Goal: Information Seeking & Learning: Compare options

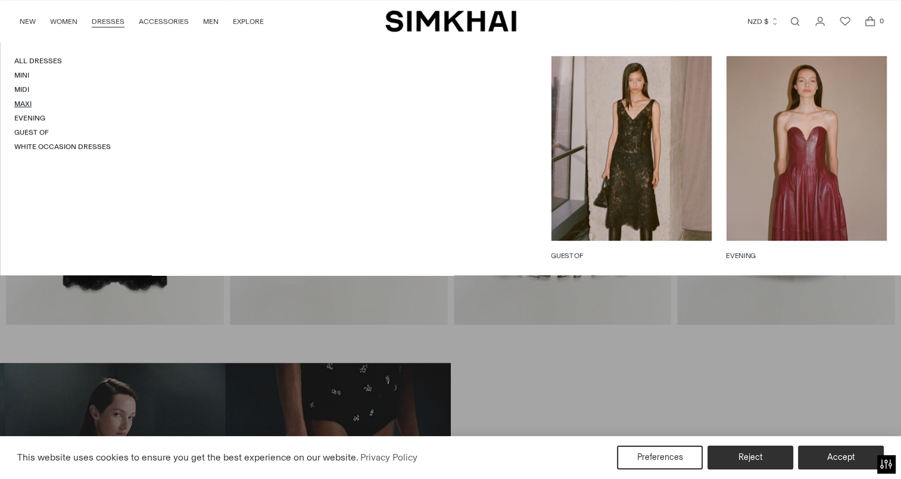
scroll to position [544, 0]
click at [18, 105] on link "Maxi" at bounding box center [22, 103] width 17 height 8
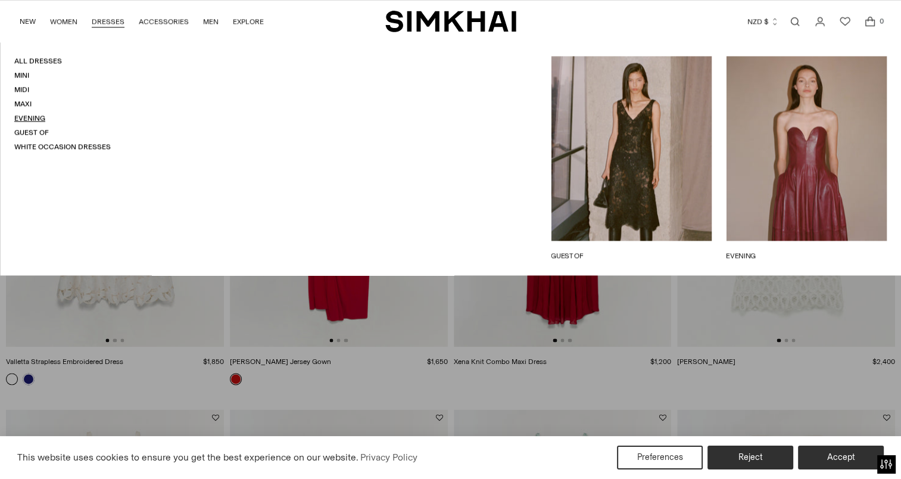
click at [24, 119] on link "Evening" at bounding box center [29, 118] width 31 height 8
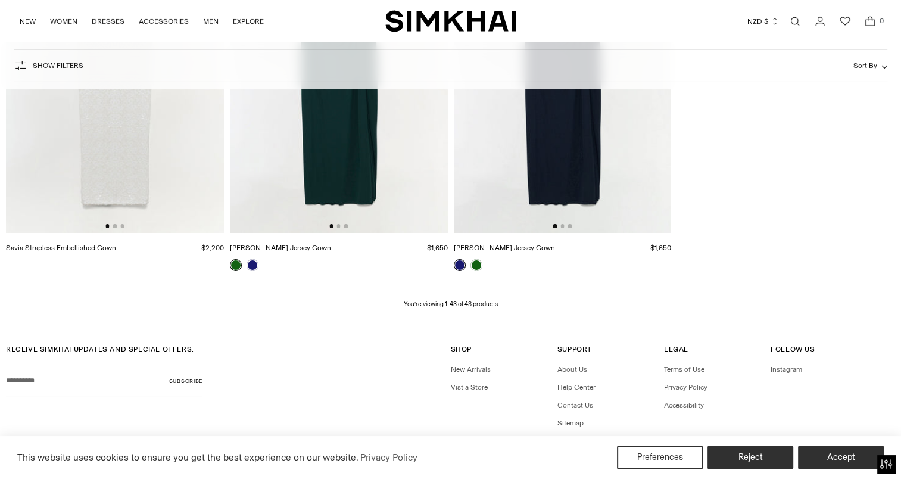
scroll to position [4184, 0]
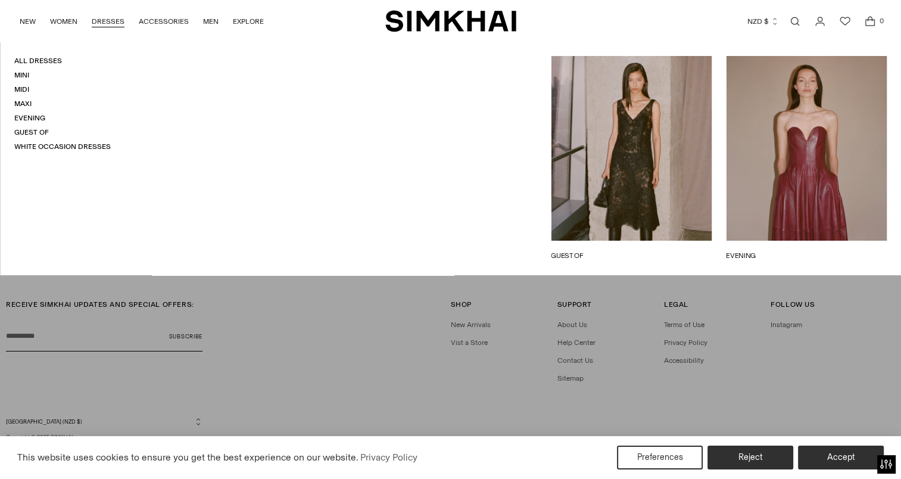
click at [24, 85] on h4 "Midi" at bounding box center [62, 90] width 96 height 10
click at [24, 89] on link "Midi" at bounding box center [21, 89] width 15 height 8
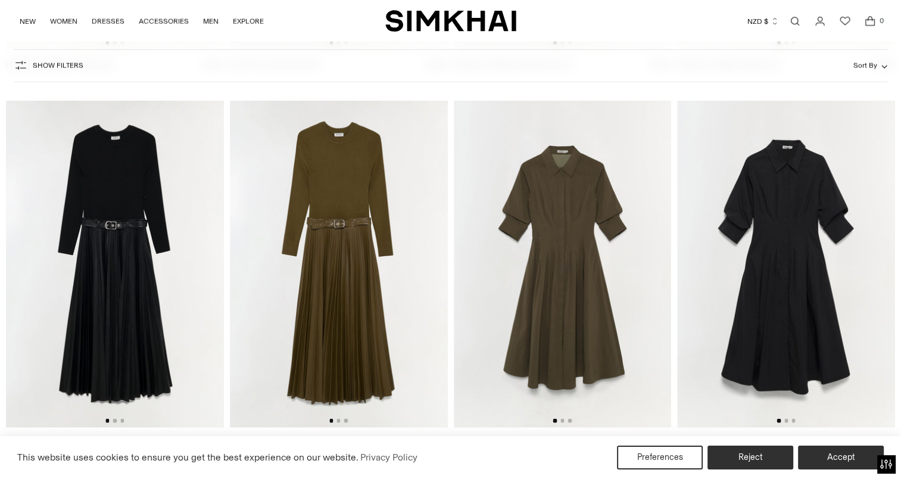
scroll to position [2797, 0]
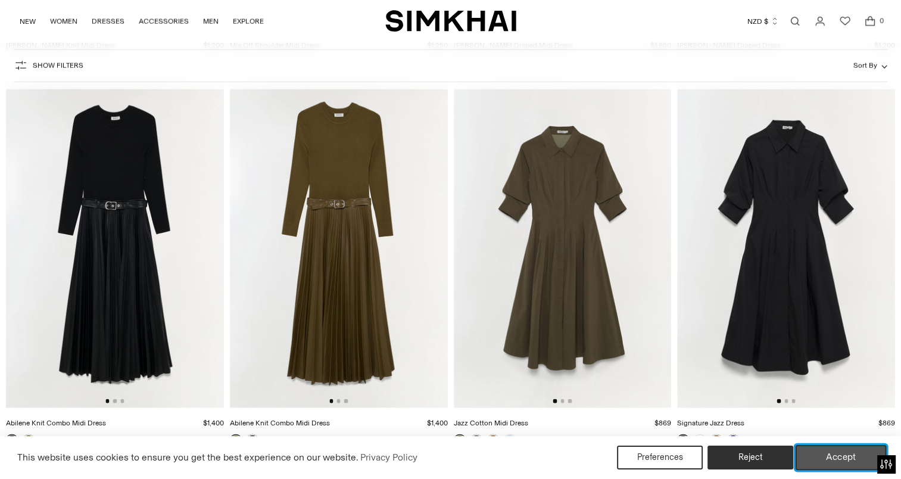
click at [841, 461] on button "Accept" at bounding box center [840, 457] width 91 height 25
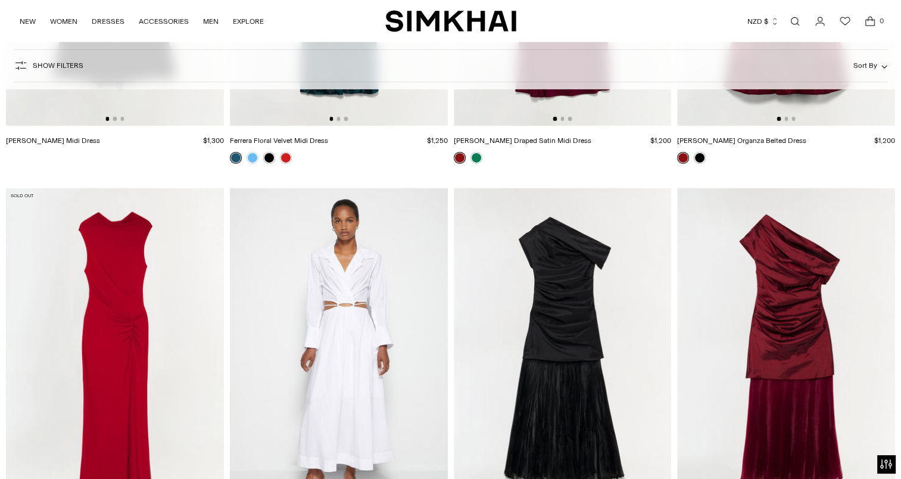
scroll to position [8842, 0]
